Goal: Check status: Check status

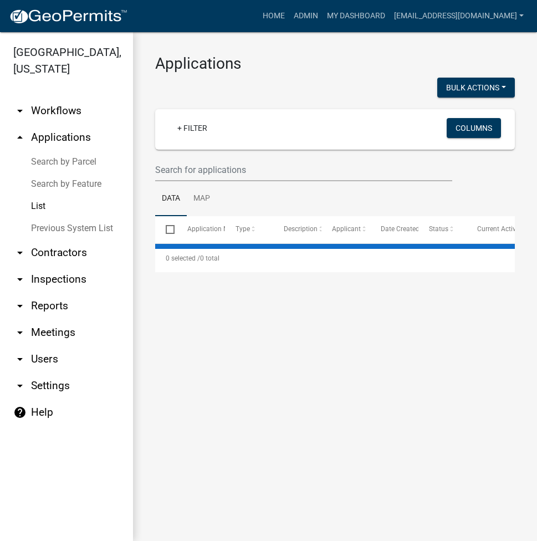
select select "3: 100"
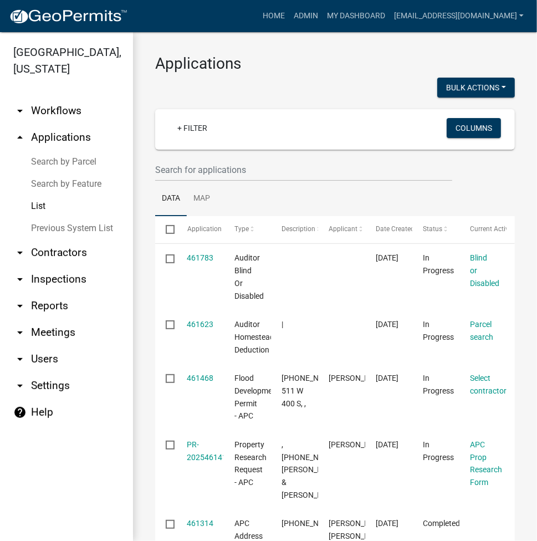
click at [45, 202] on link "List" at bounding box center [66, 206] width 133 height 22
click at [187, 164] on input "text" at bounding box center [303, 170] width 297 height 23
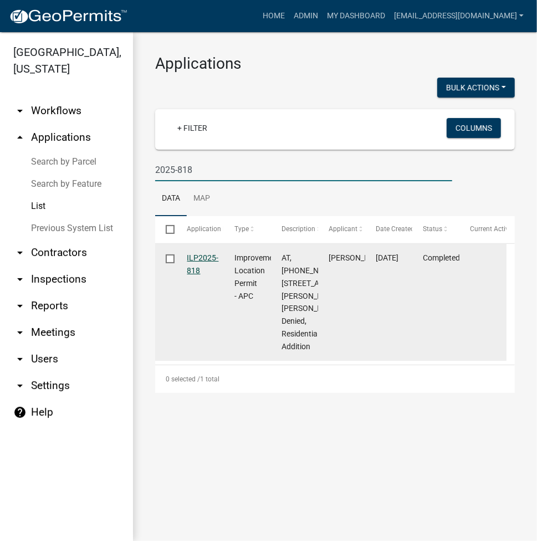
type input "2025-818"
click at [205, 259] on link "ILP2025-818" at bounding box center [203, 264] width 32 height 22
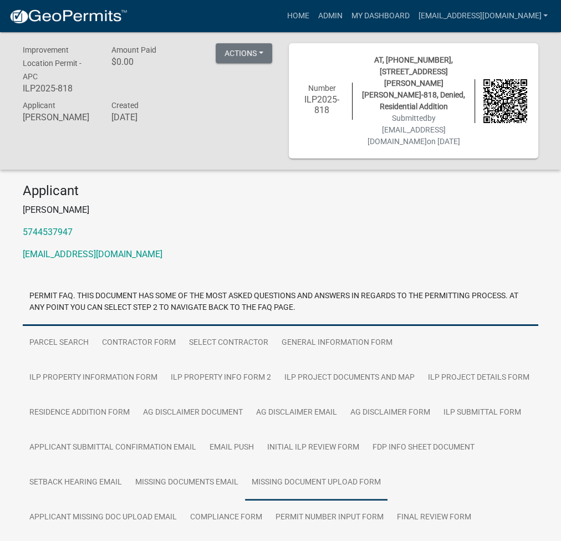
click at [325, 466] on link "Missing Document Upload Form" at bounding box center [316, 482] width 143 height 35
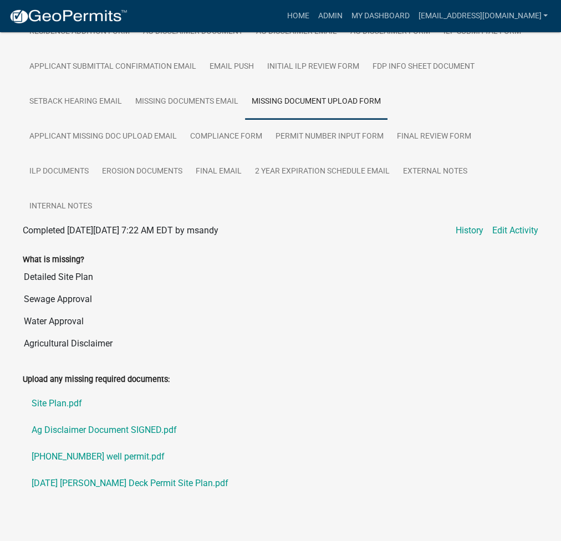
scroll to position [384, 0]
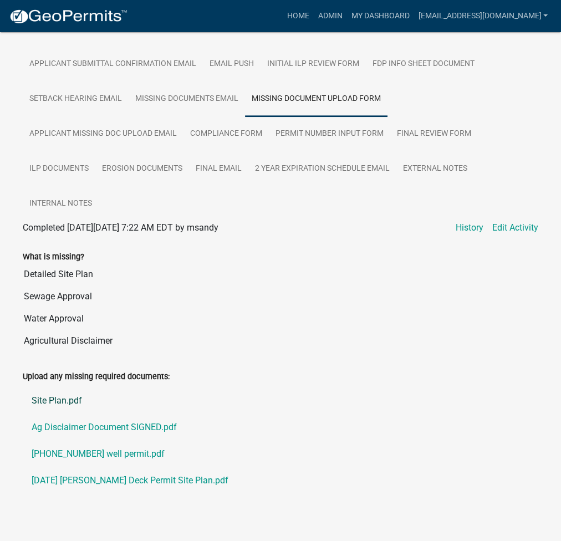
click at [51, 391] on link "Site Plan.pdf" at bounding box center [281, 401] width 516 height 27
click at [97, 417] on link "Ag Disclaimer Document SIGNED.pdf" at bounding box center [281, 427] width 516 height 27
click at [313, 12] on link "Home" at bounding box center [297, 16] width 31 height 21
